Goal: Task Accomplishment & Management: Manage account settings

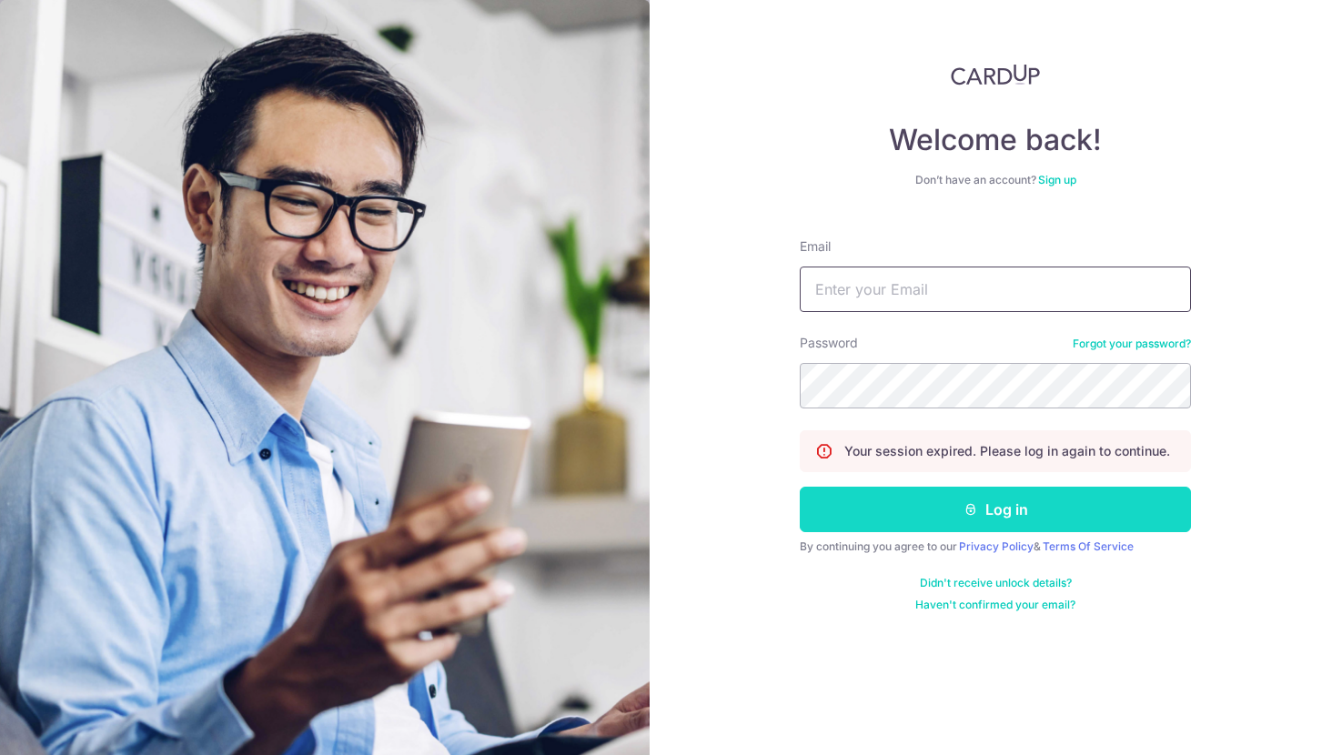
type input "[EMAIL_ADDRESS][DOMAIN_NAME]"
click at [915, 499] on button "Log in" at bounding box center [995, 509] width 391 height 45
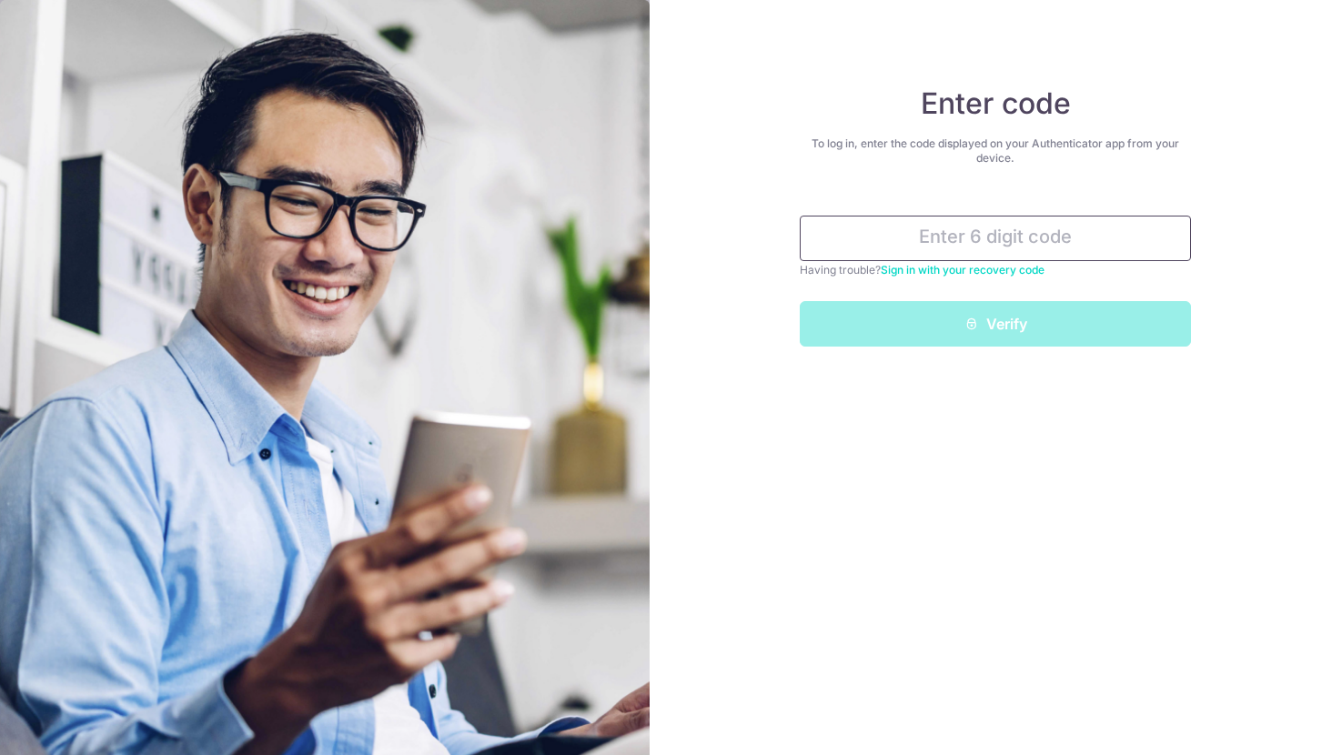
click at [972, 247] on input "text" at bounding box center [995, 238] width 391 height 45
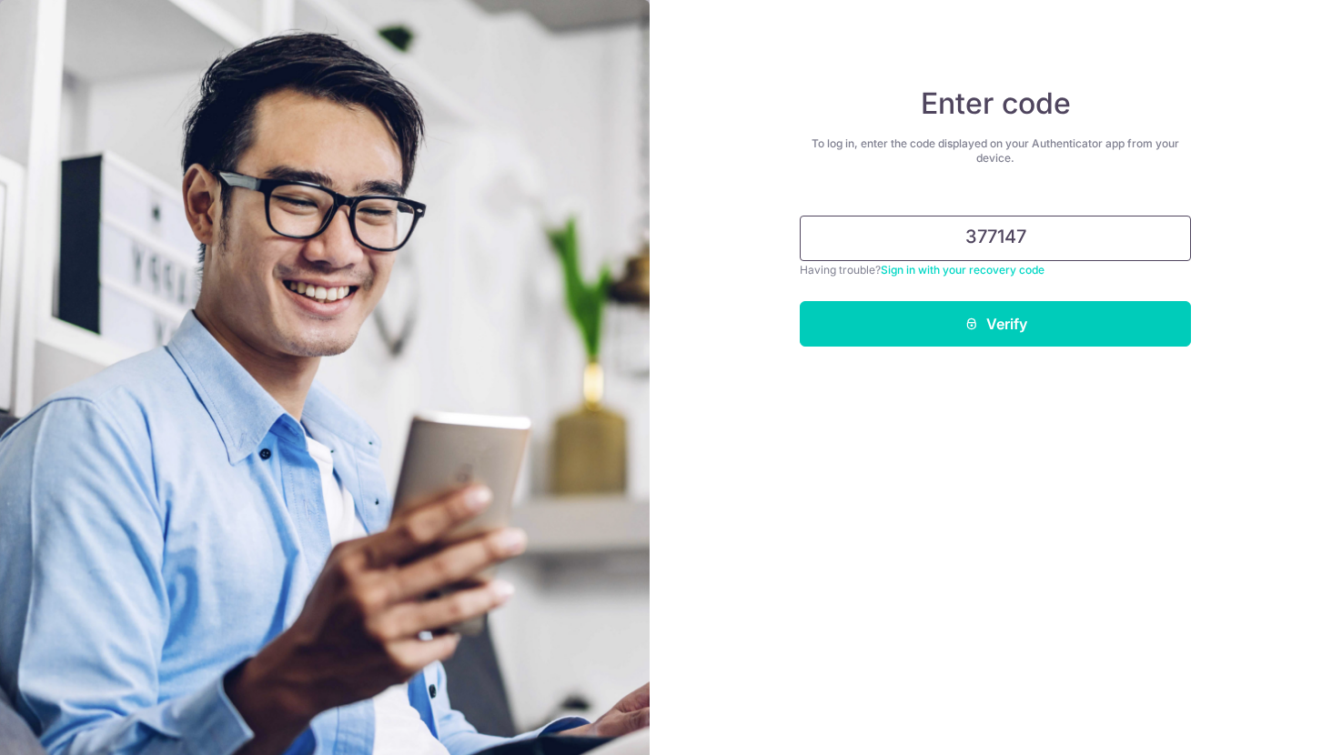
type input "377147"
click at [800, 301] on button "Verify" at bounding box center [995, 323] width 391 height 45
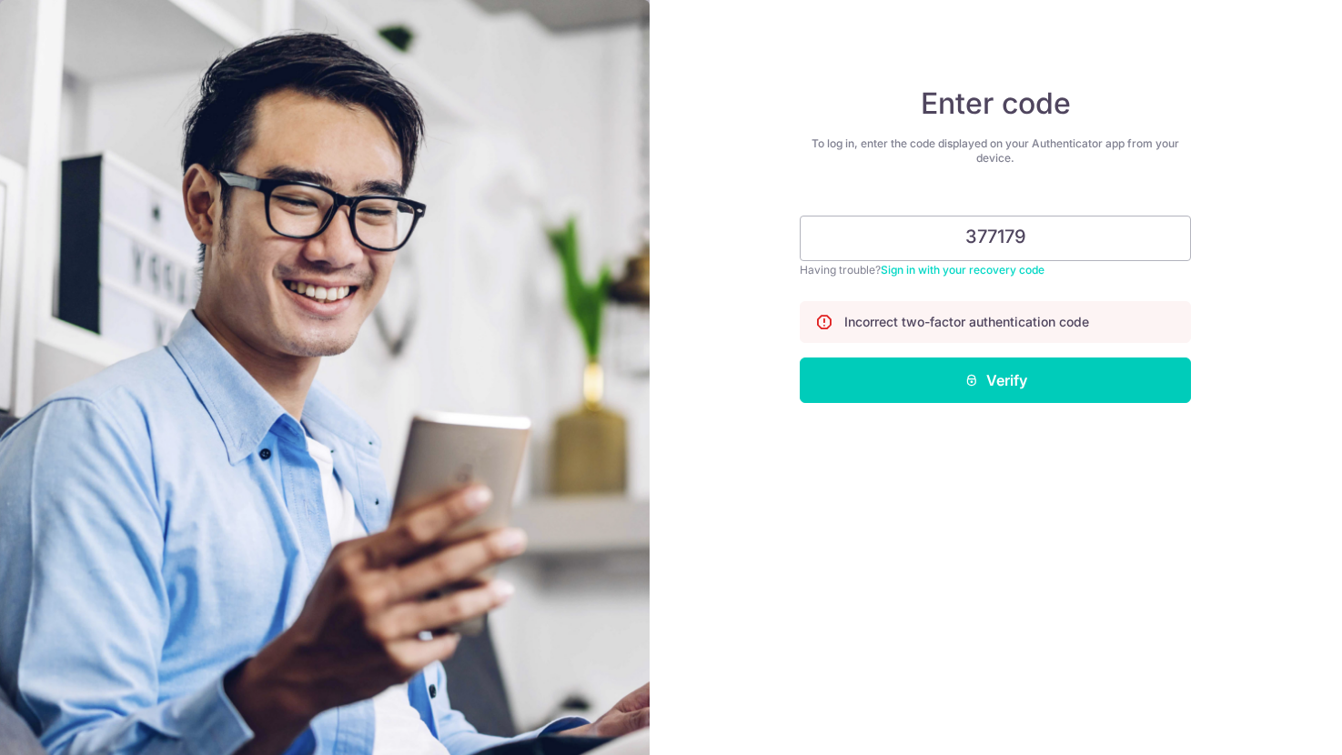
type input "377179"
click at [800, 358] on button "Verify" at bounding box center [995, 380] width 391 height 45
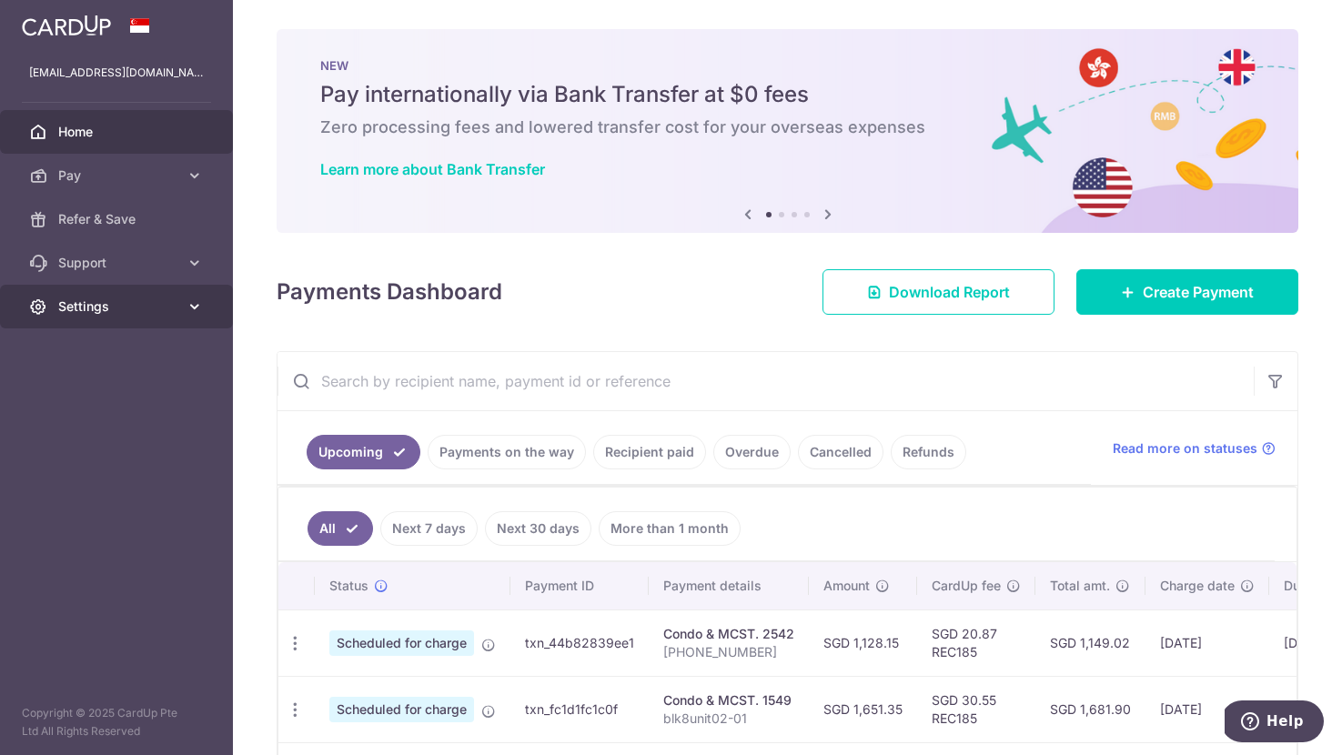
click at [104, 299] on span "Settings" at bounding box center [118, 307] width 120 height 18
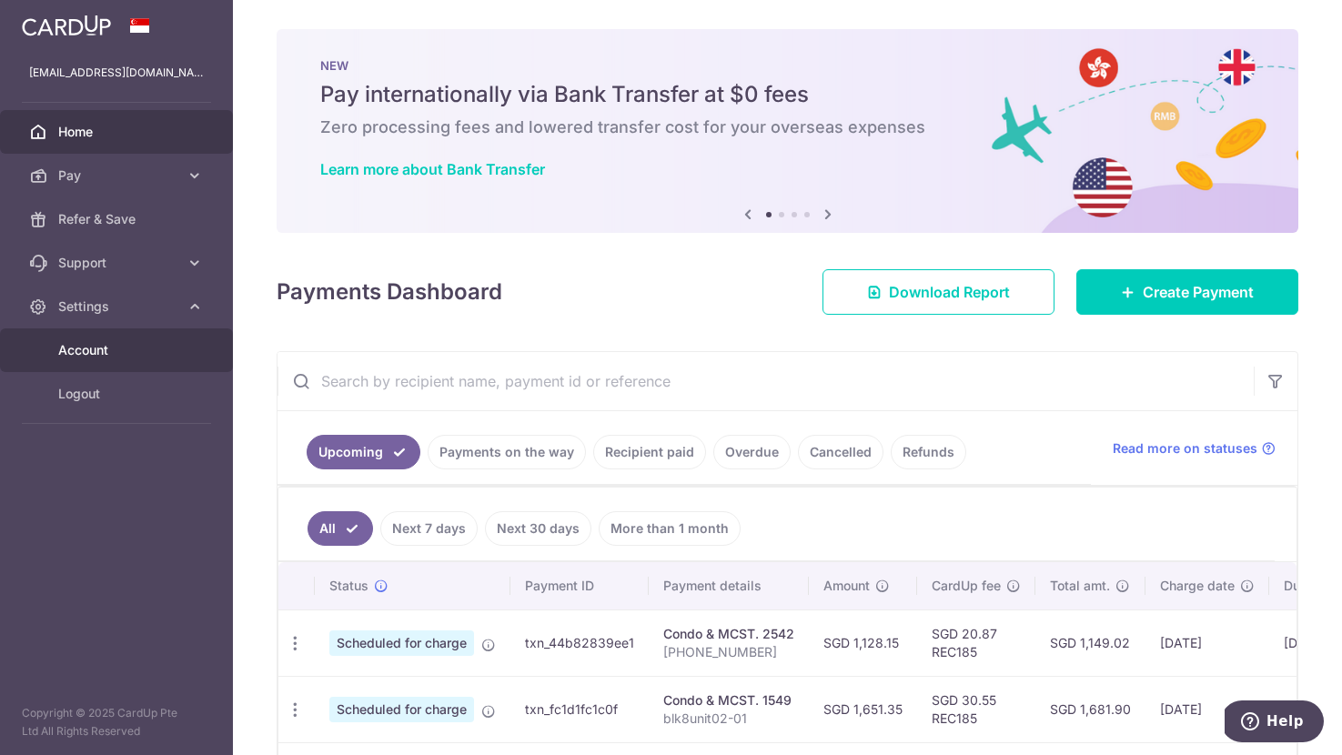
click at [95, 348] on span "Account" at bounding box center [118, 350] width 120 height 18
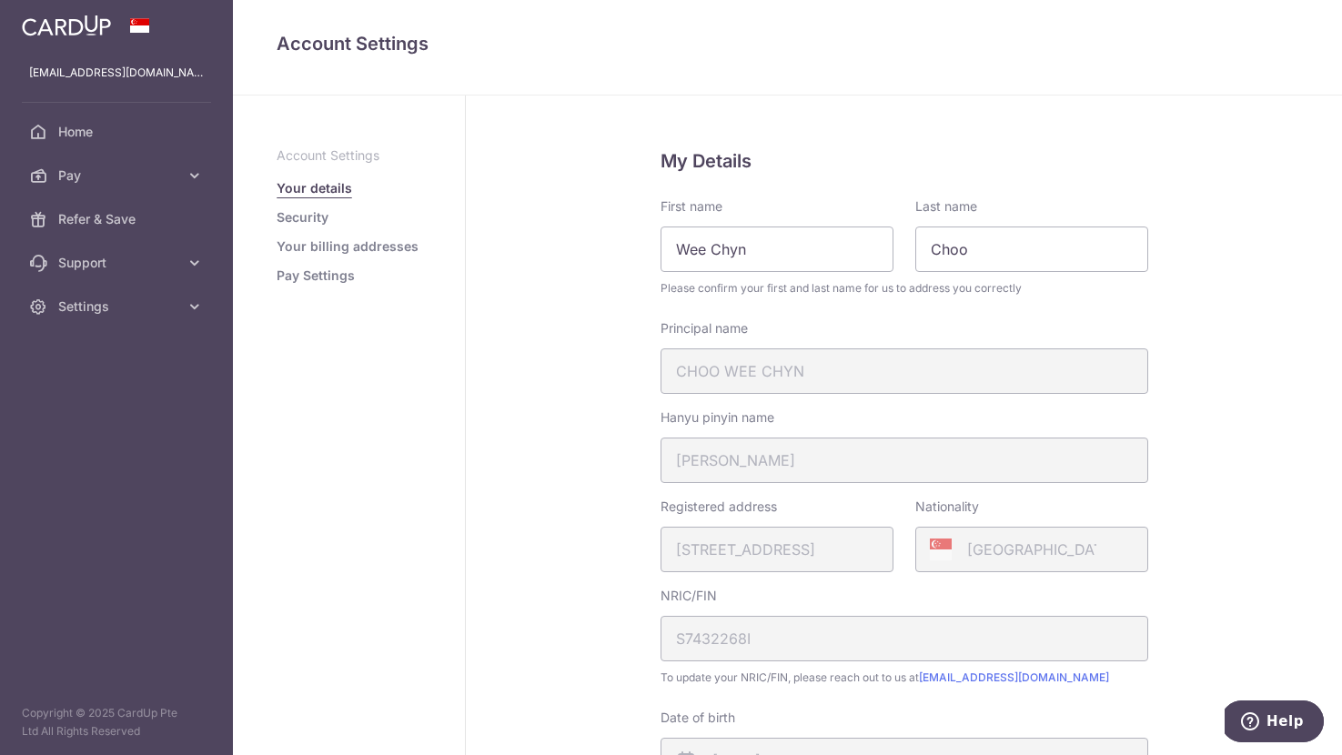
click at [305, 212] on link "Security" at bounding box center [303, 217] width 52 height 18
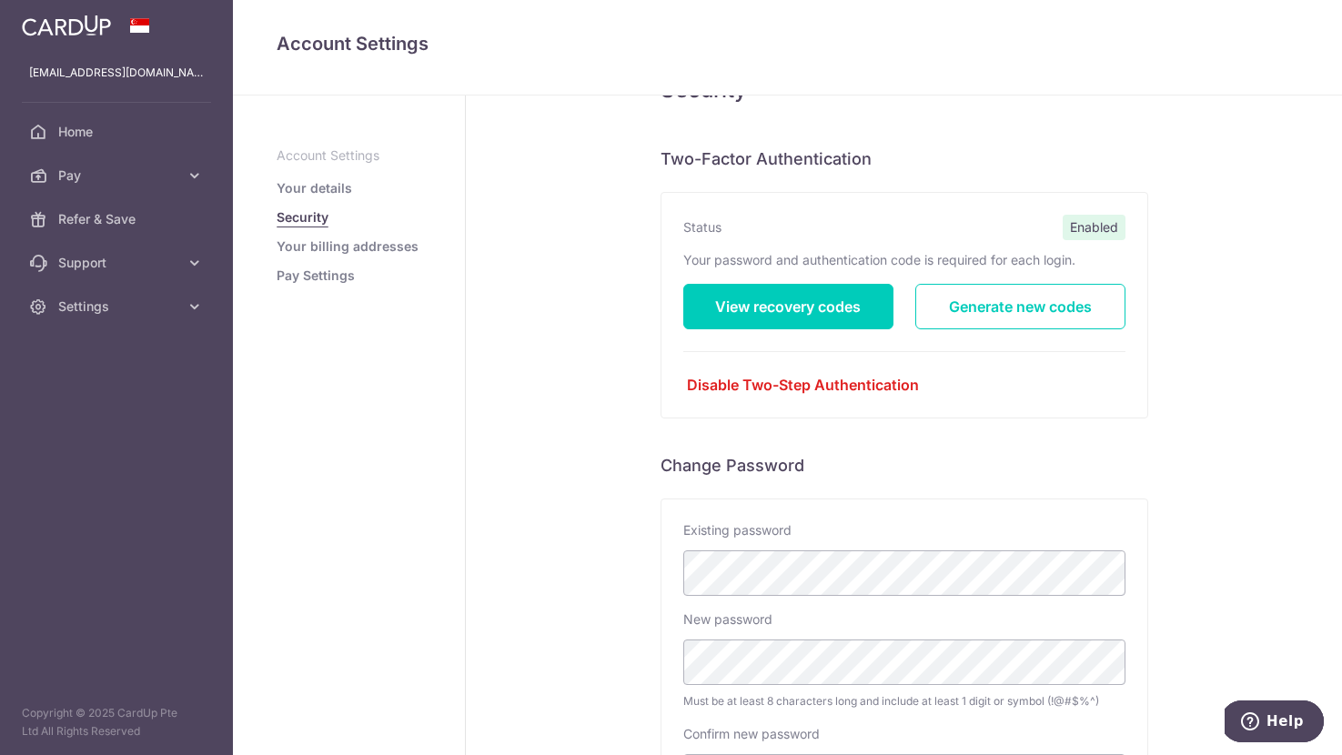
scroll to position [83, 0]
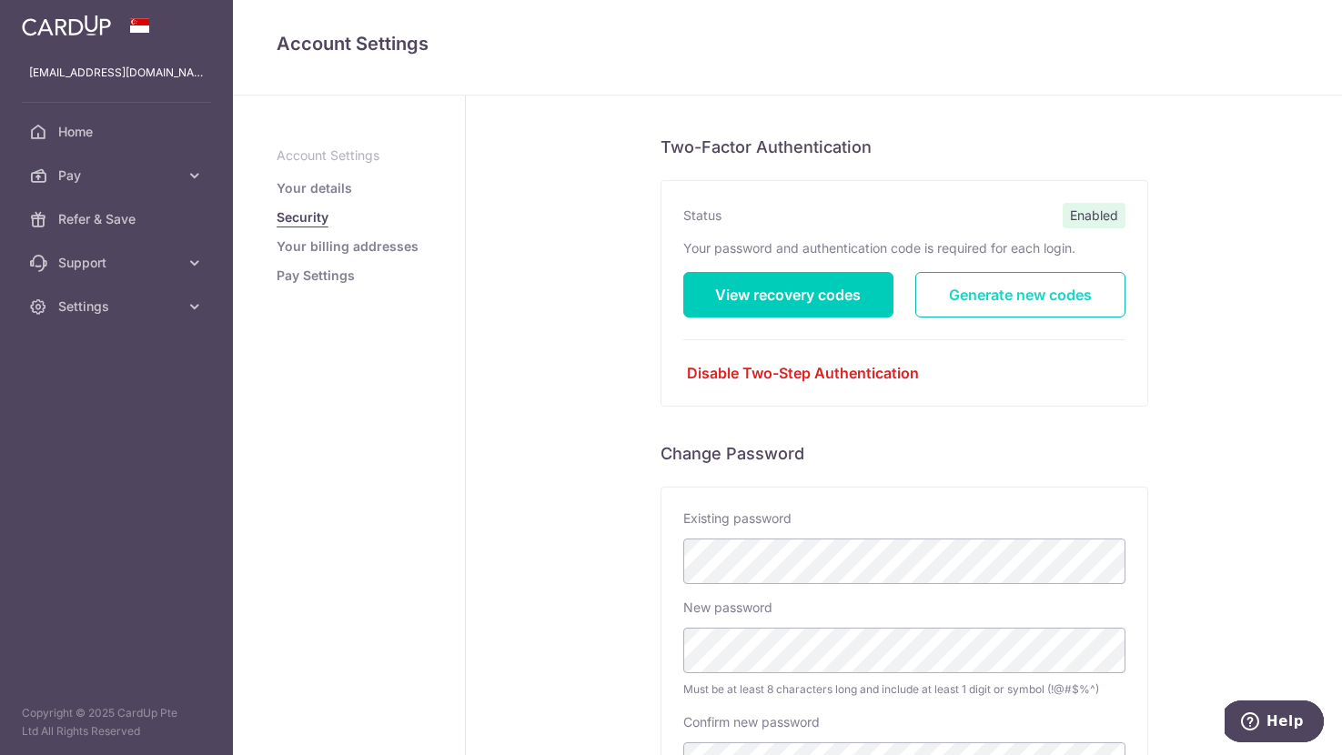
click at [958, 301] on link "Generate new codes" at bounding box center [1020, 294] width 210 height 45
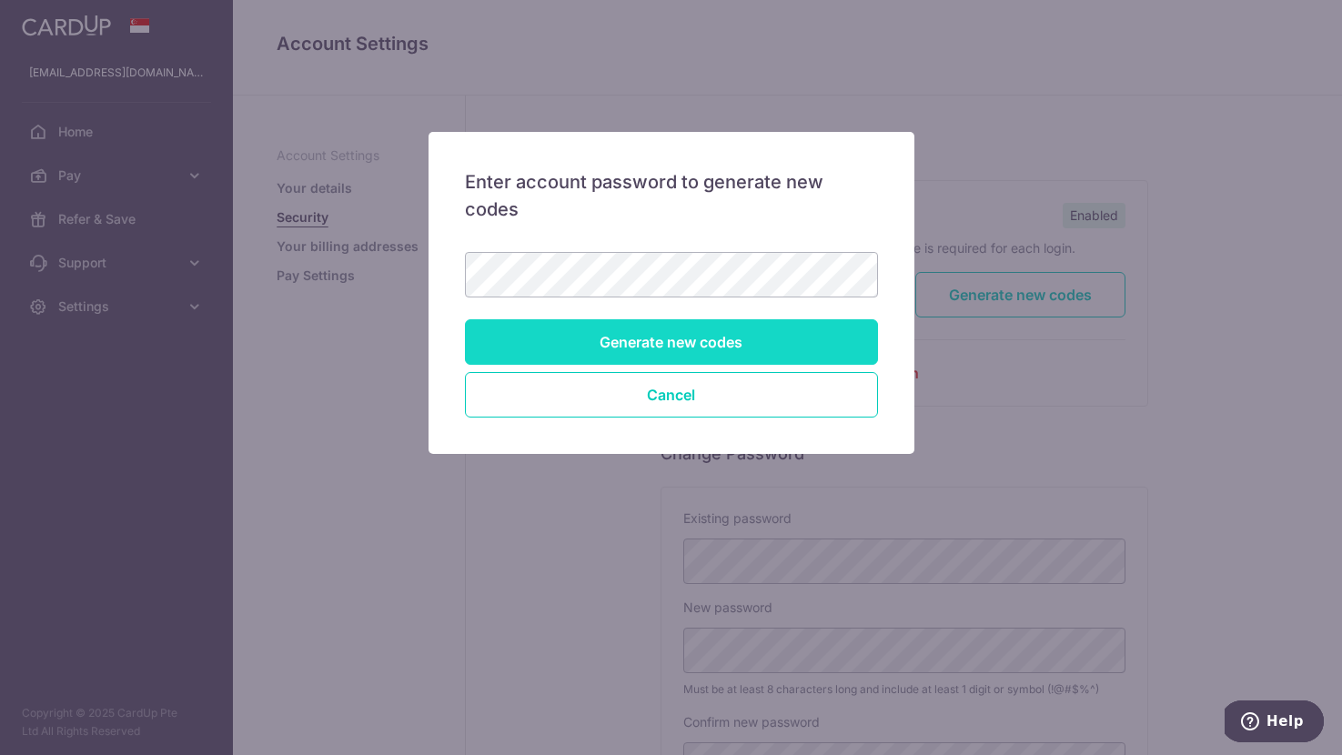
click at [637, 349] on input "Generate new codes" at bounding box center [671, 341] width 413 height 45
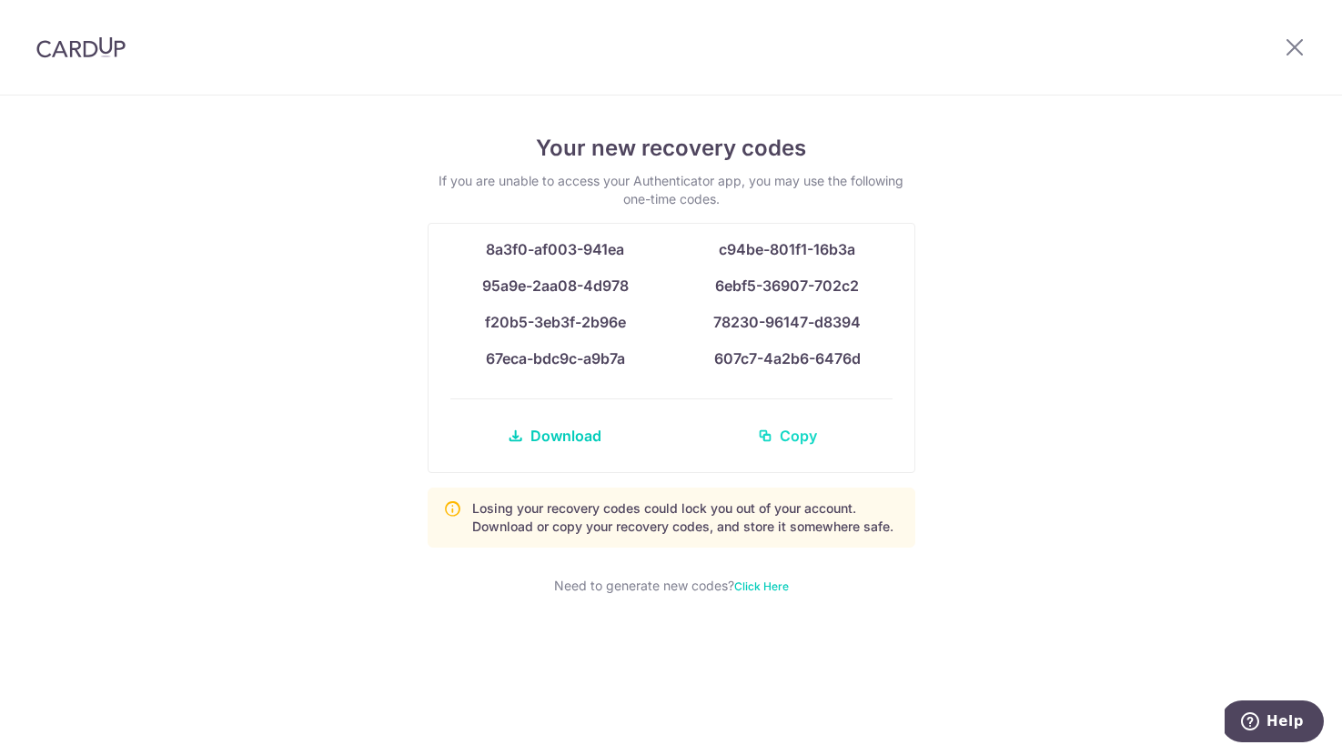
click at [778, 434] on link "Copy" at bounding box center [787, 436] width 210 height 44
click at [1299, 49] on icon at bounding box center [1295, 46] width 22 height 23
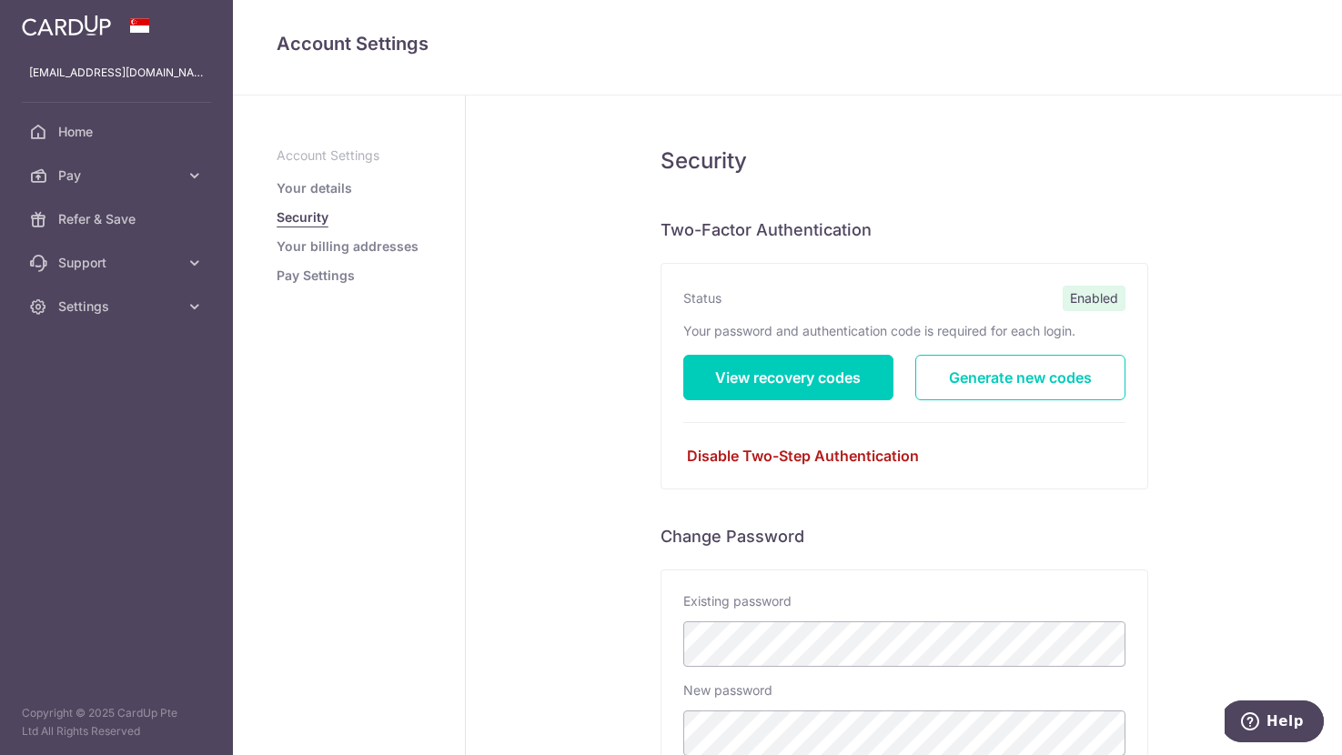
click at [816, 455] on link "Disable Two-Step Authentication" at bounding box center [904, 456] width 442 height 22
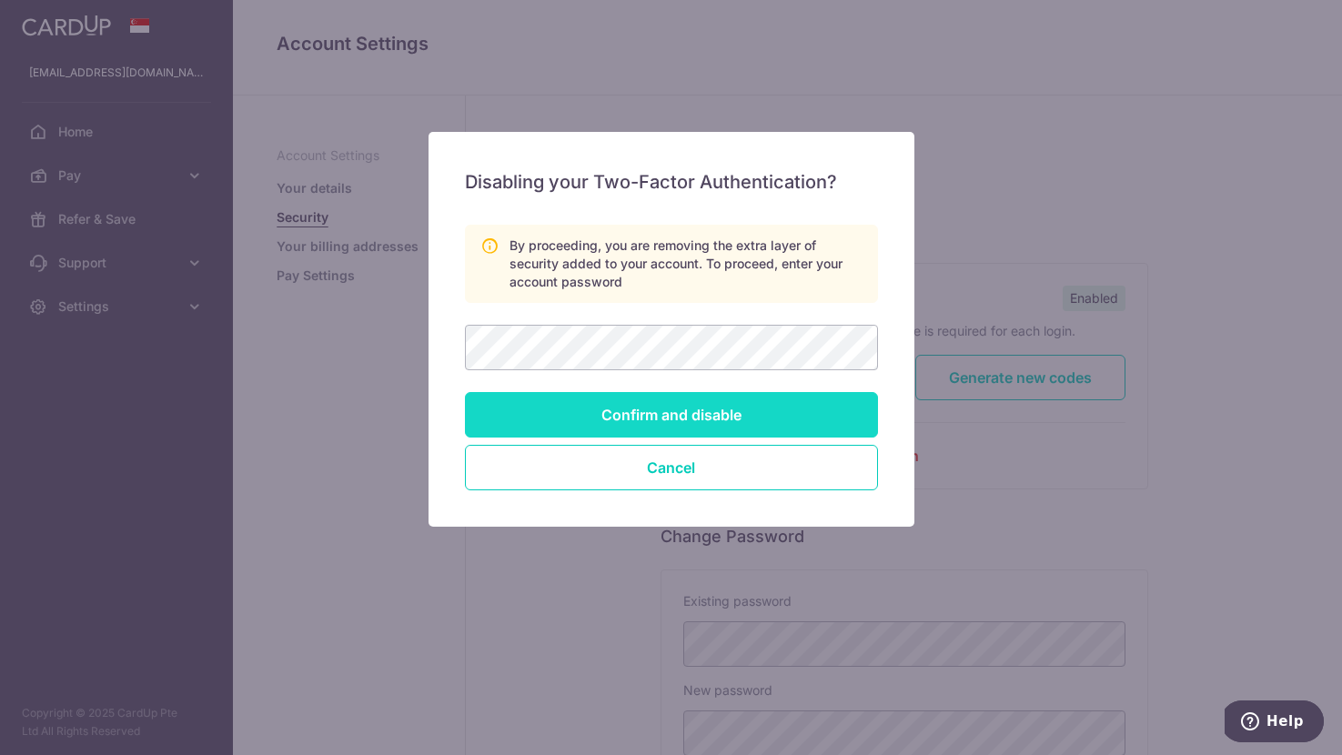
click at [750, 416] on input "Confirm and disable" at bounding box center [671, 414] width 413 height 45
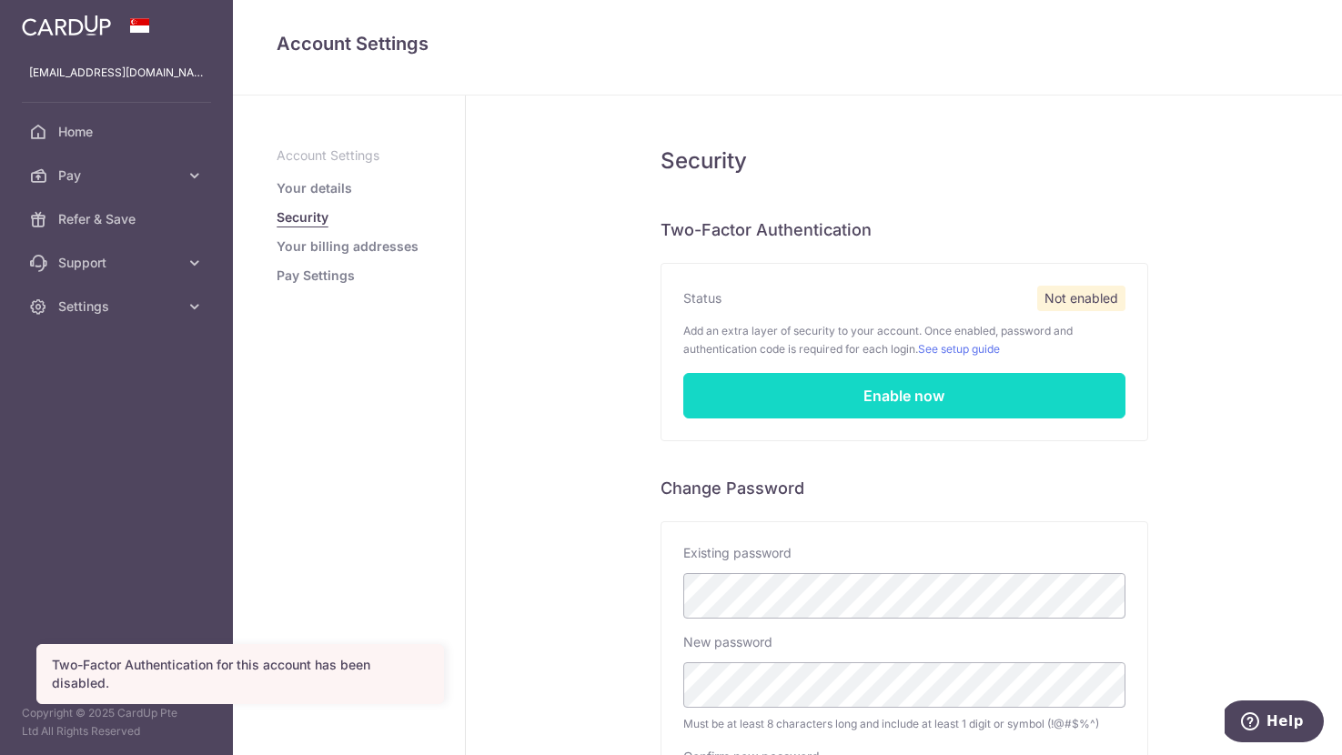
click at [921, 405] on link "Enable now" at bounding box center [904, 395] width 442 height 45
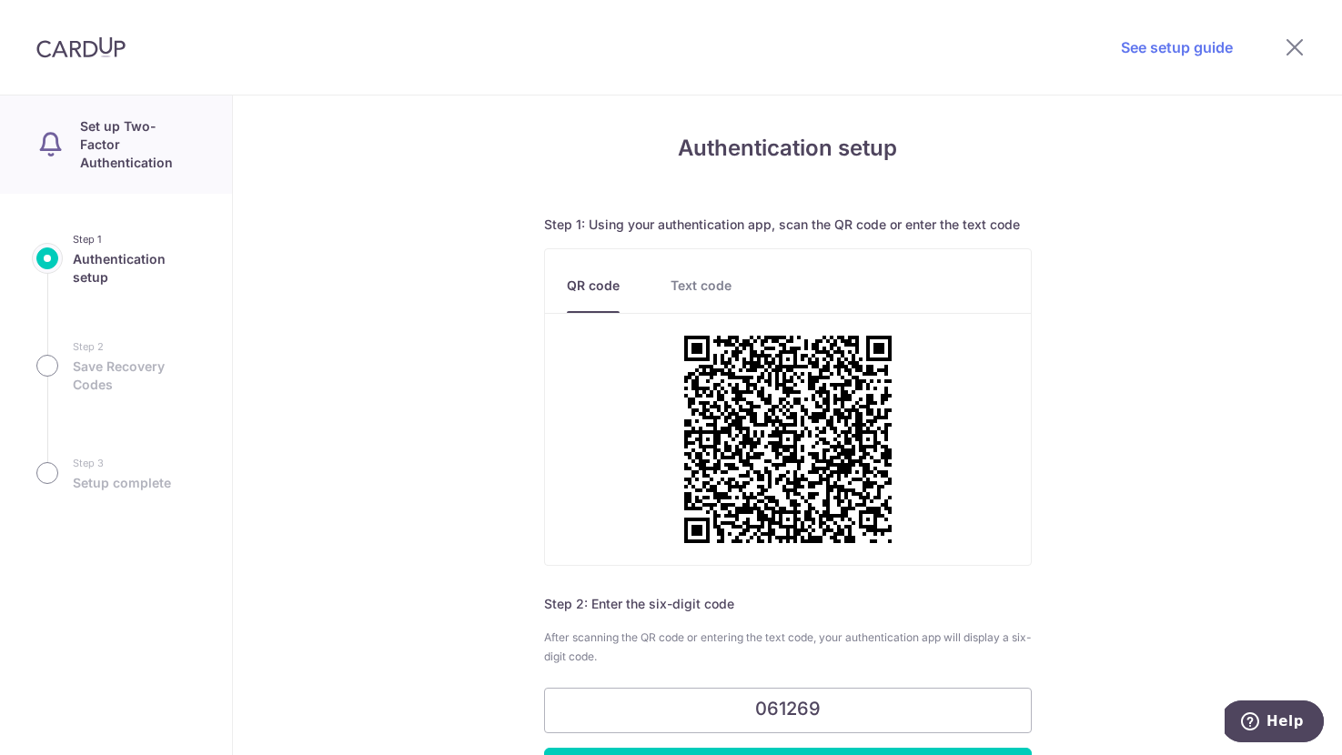
scroll to position [60, 0]
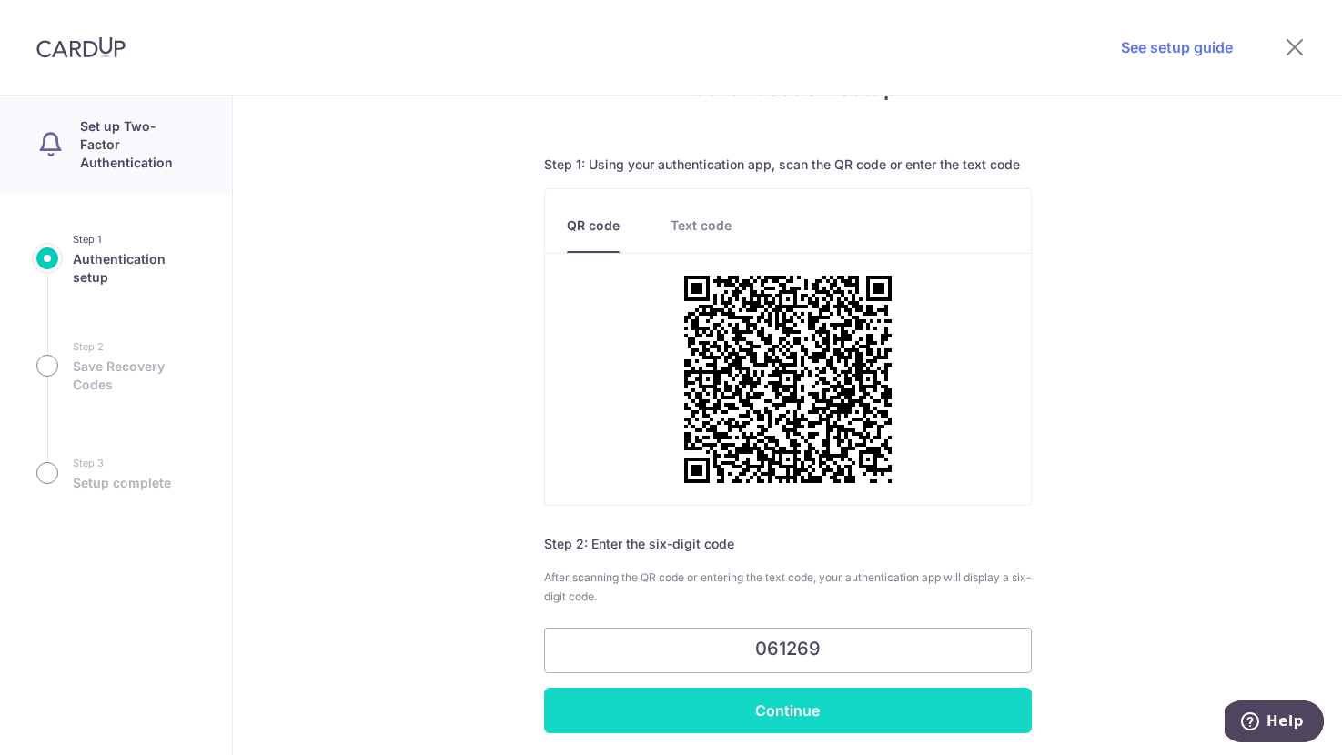
type input "061269"
click at [883, 694] on input "Continue" at bounding box center [788, 710] width 488 height 45
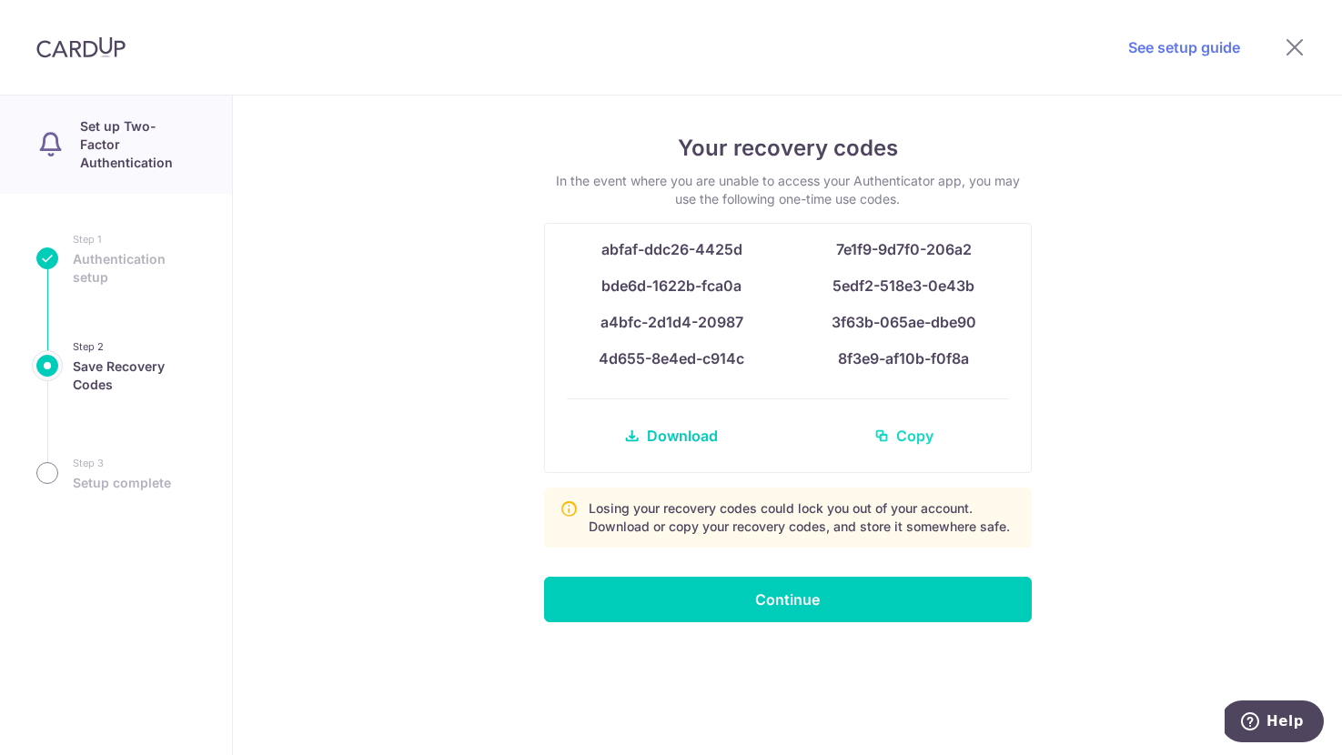
click at [896, 439] on span "Copy" at bounding box center [914, 436] width 37 height 22
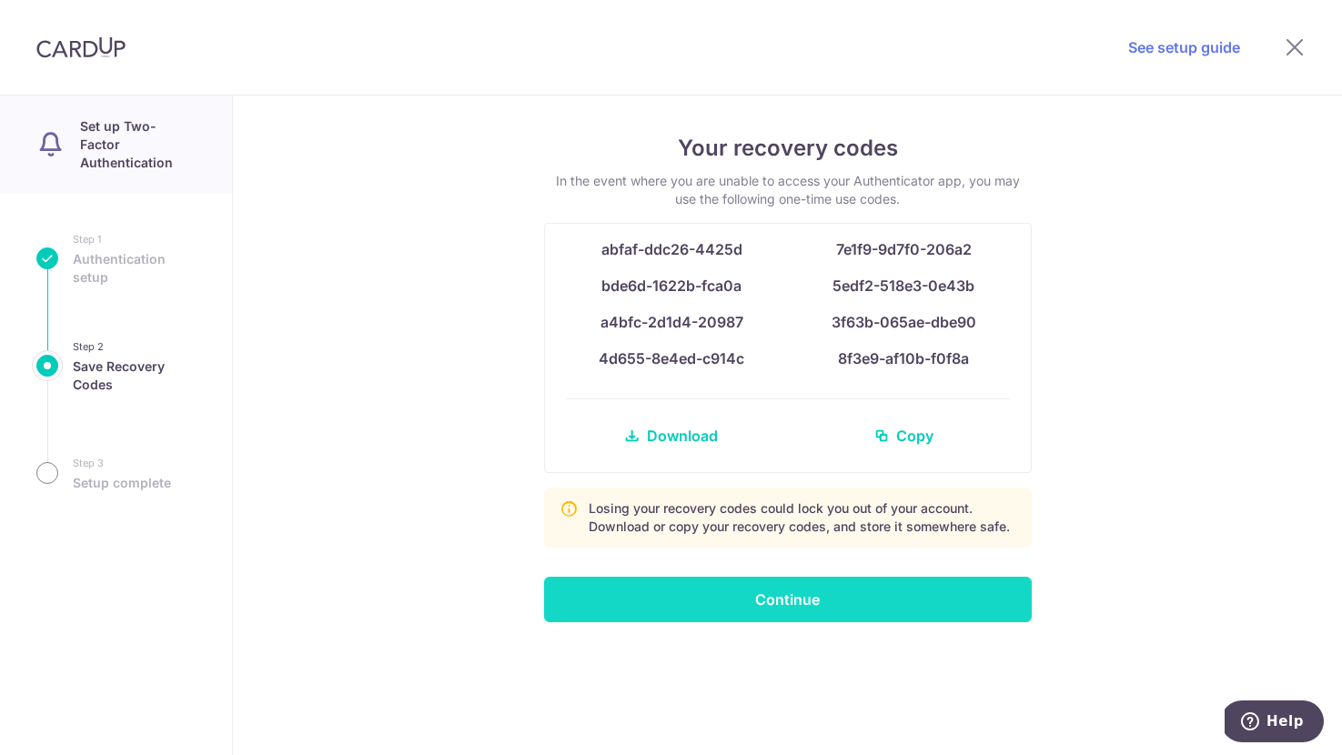
click at [889, 612] on input "Continue" at bounding box center [788, 599] width 488 height 45
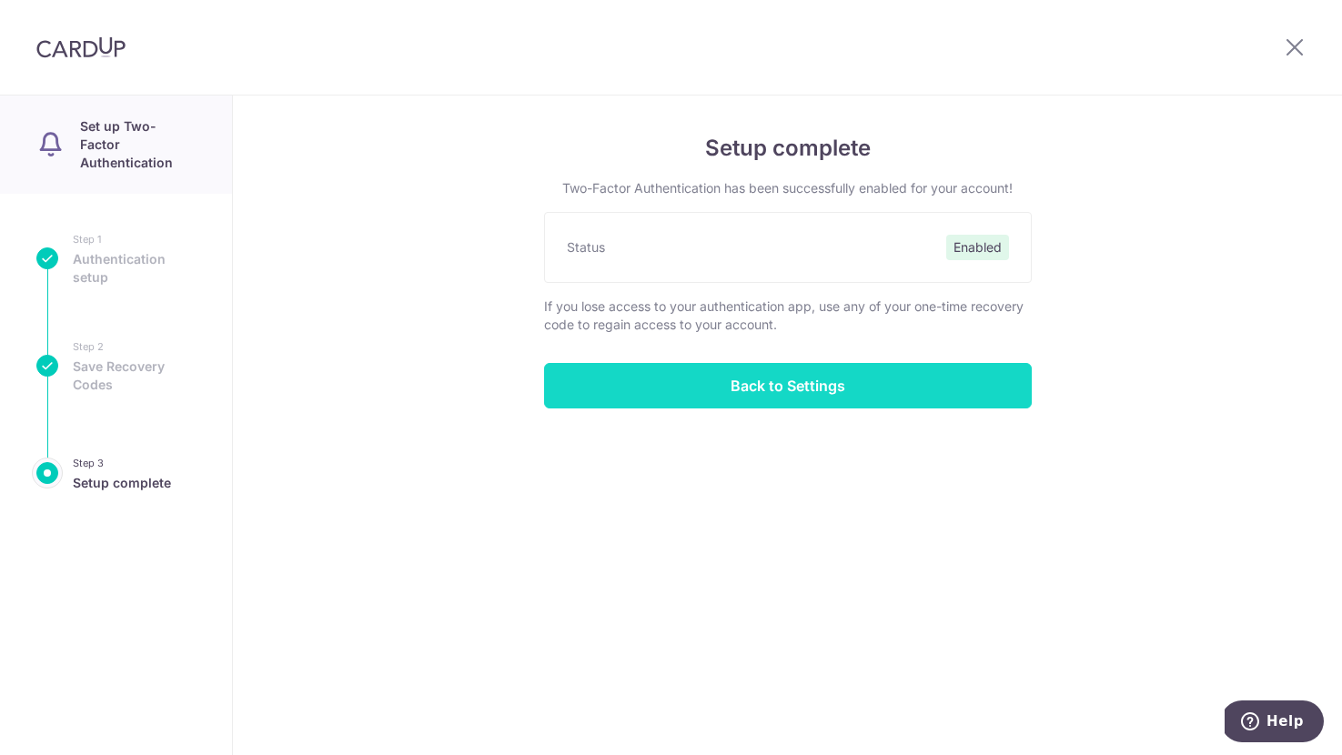
click at [874, 389] on input "Back to Settings" at bounding box center [788, 385] width 488 height 45
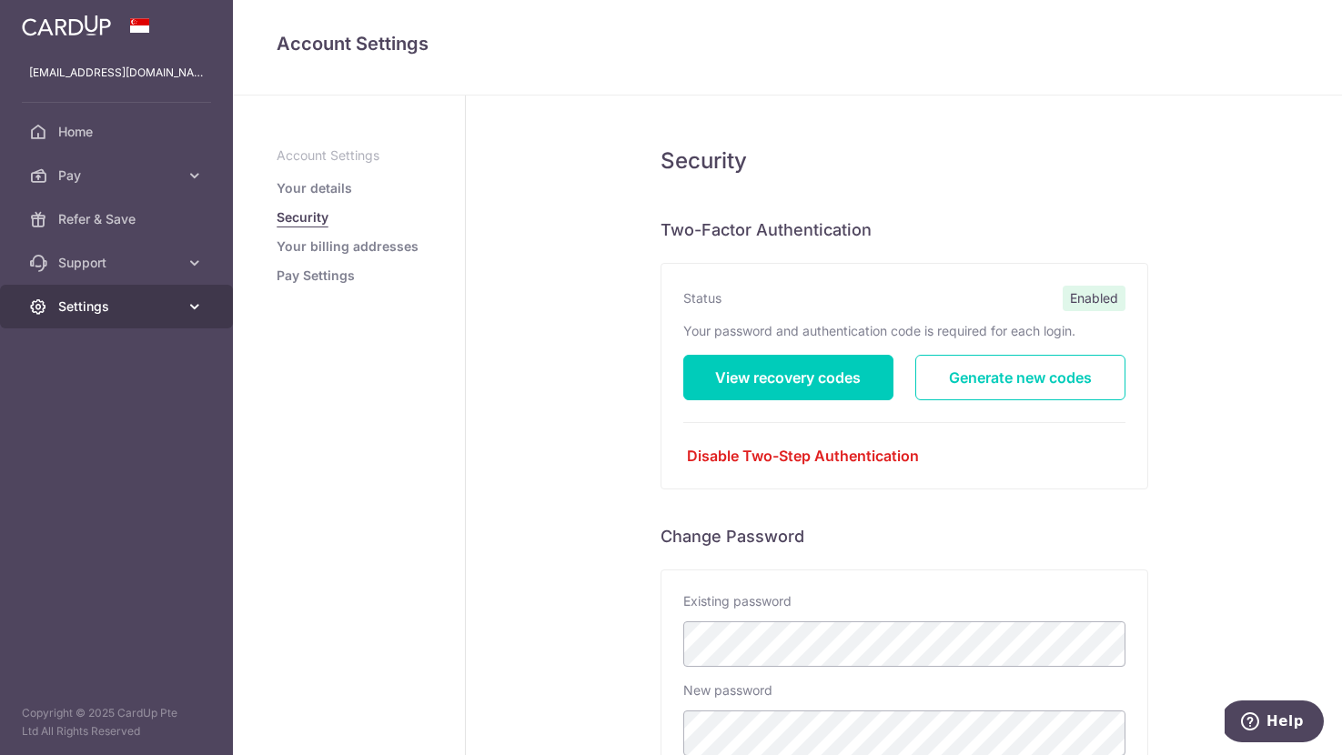
click at [183, 305] on link "Settings" at bounding box center [116, 307] width 233 height 44
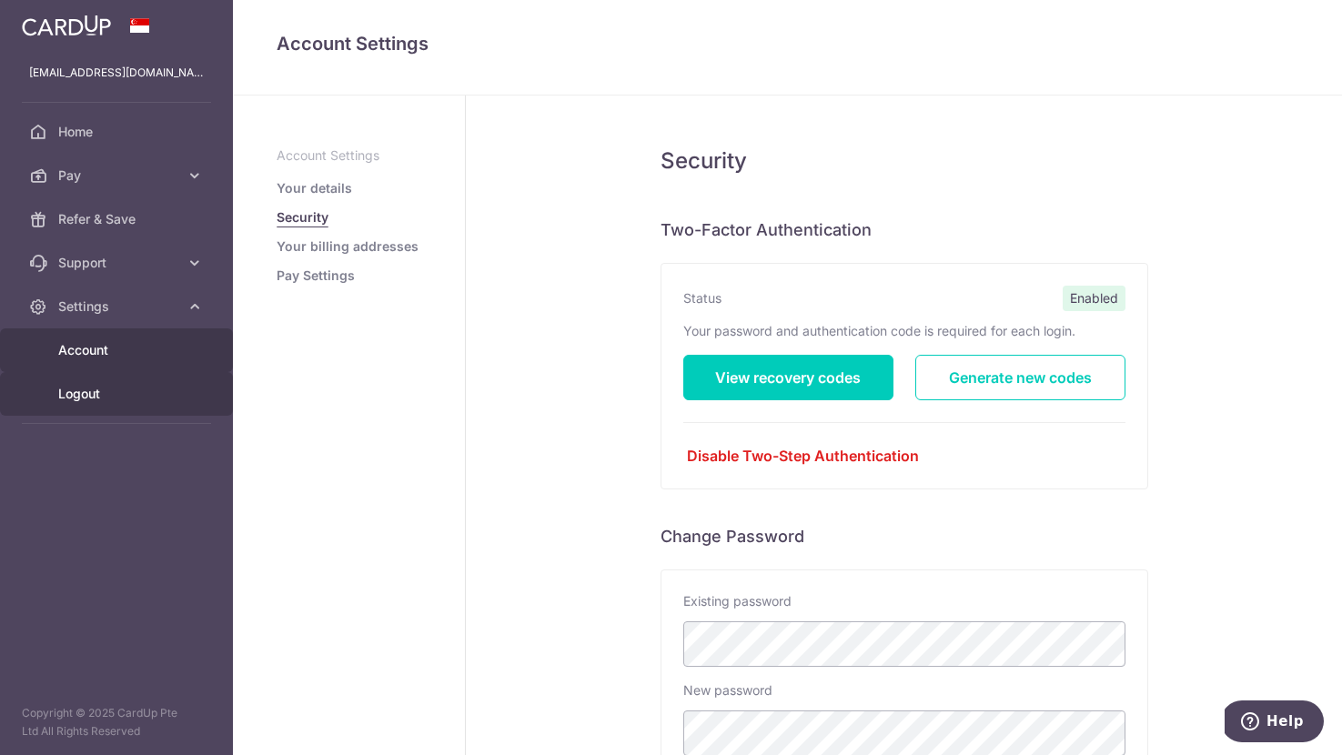
click at [136, 409] on link "Logout" at bounding box center [116, 394] width 233 height 44
